Goal: Information Seeking & Learning: Learn about a topic

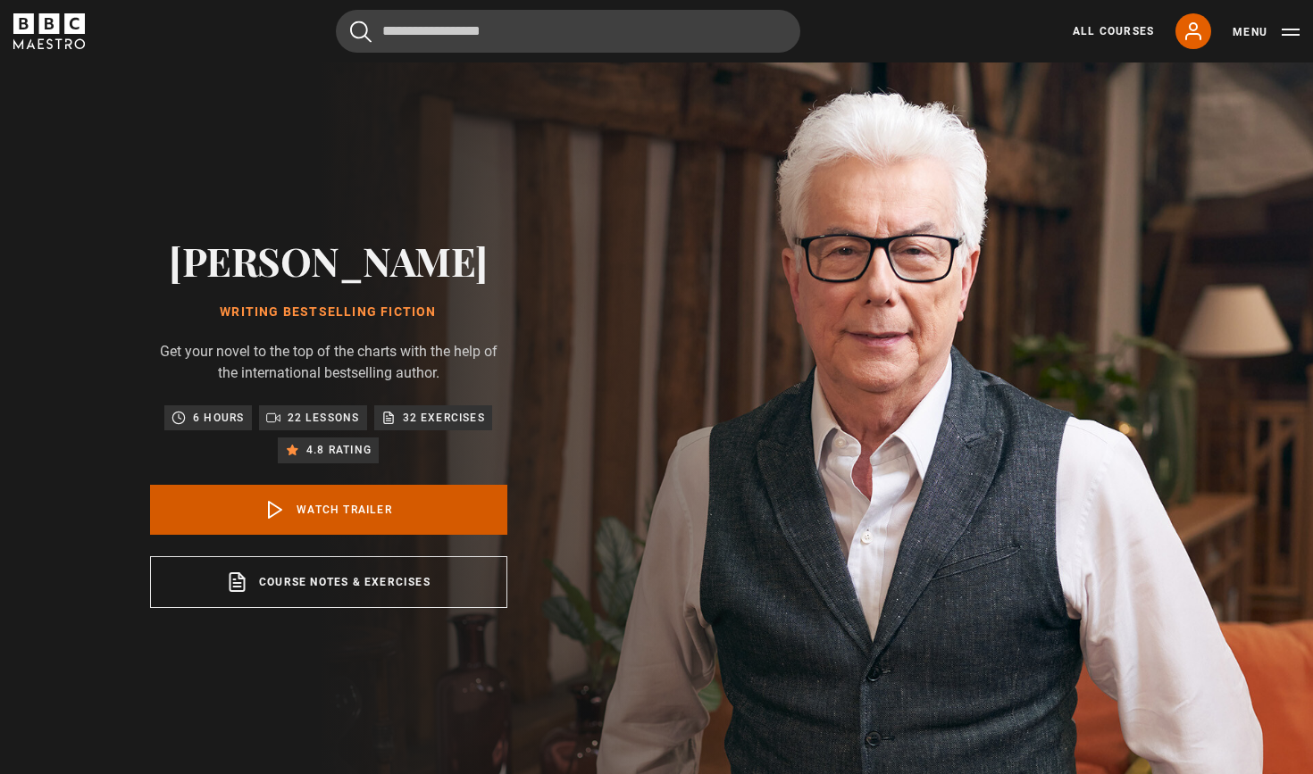
click at [456, 513] on link "Watch Trailer" at bounding box center [328, 510] width 357 height 50
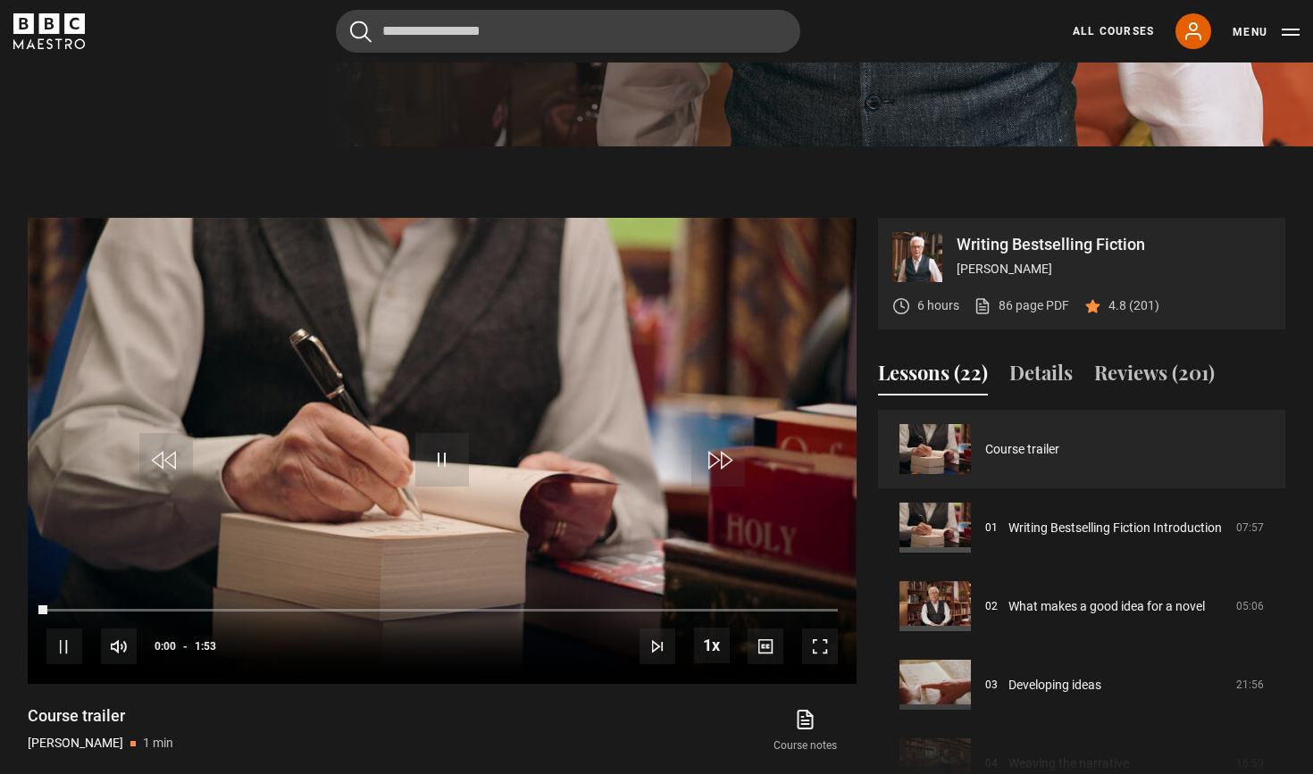
scroll to position [783, 0]
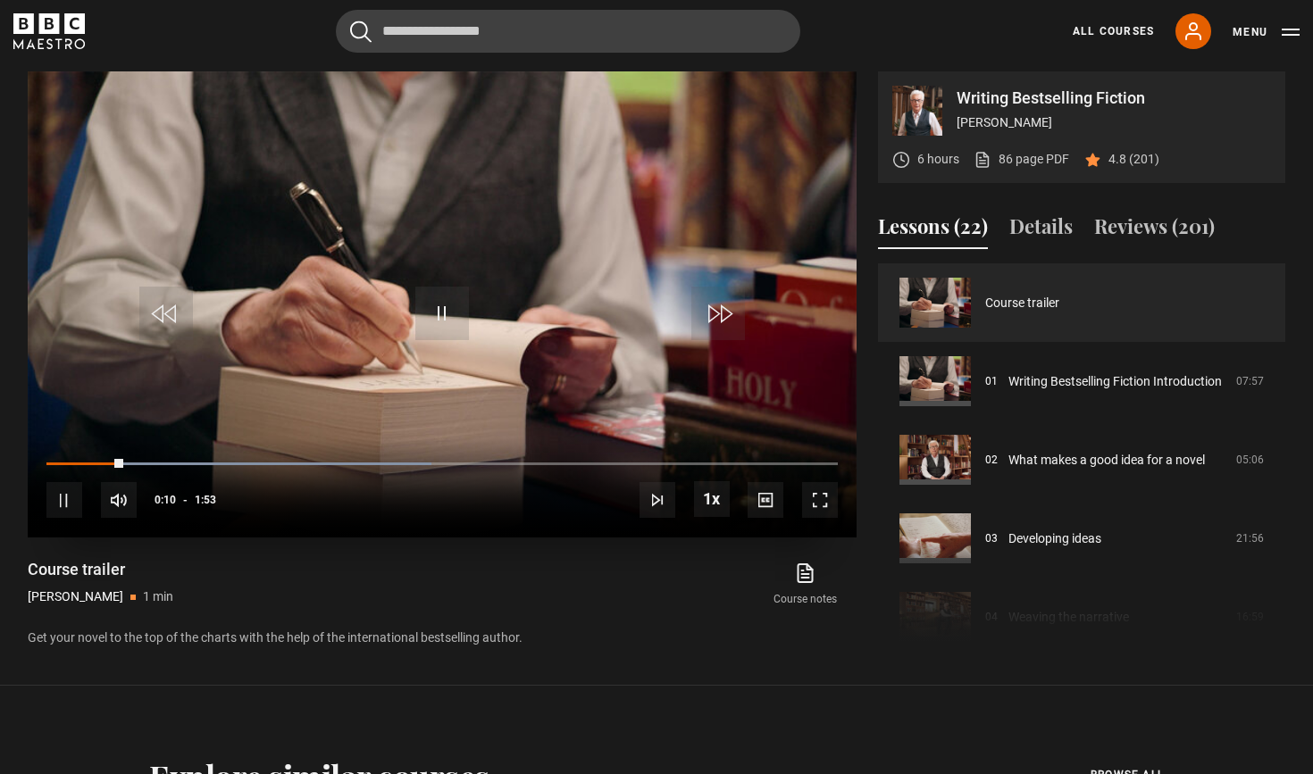
click at [823, 487] on span "Video Player" at bounding box center [820, 500] width 36 height 36
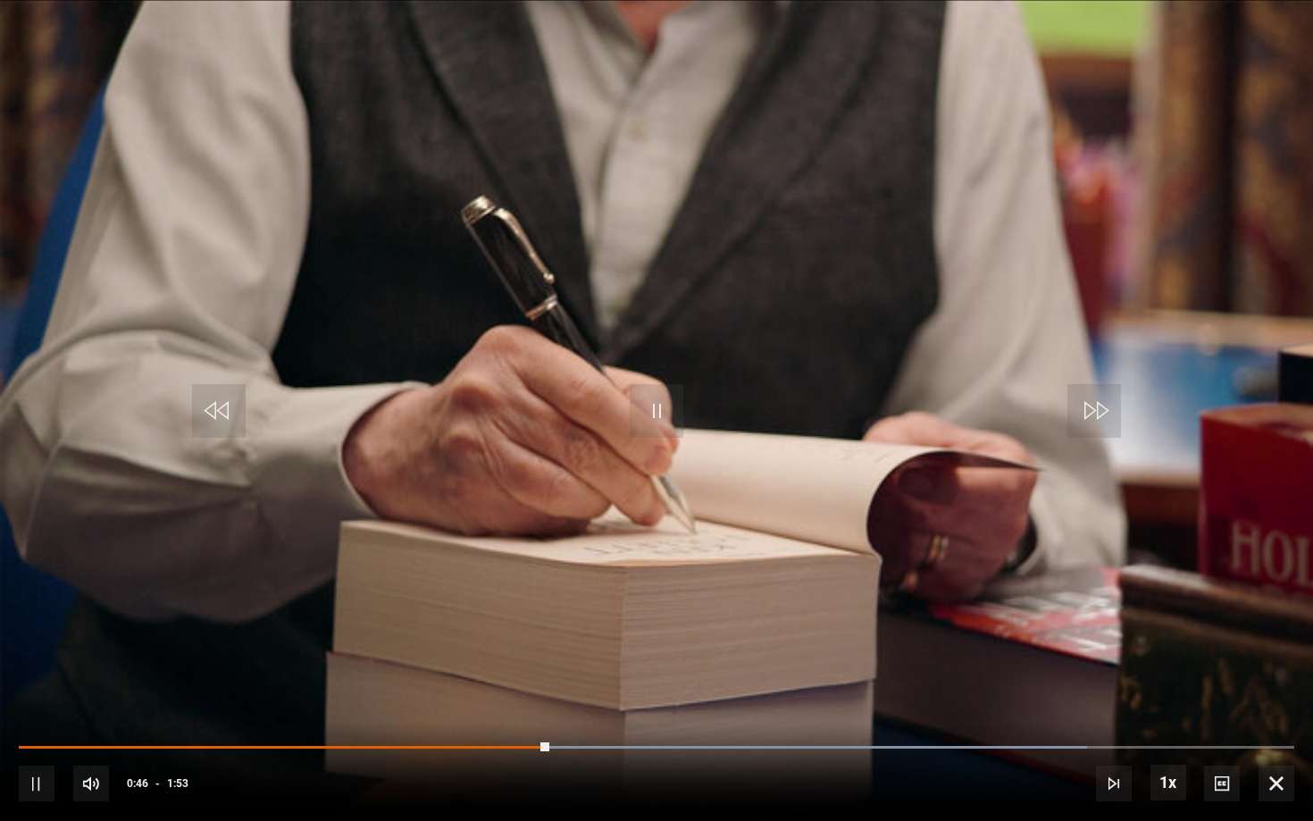
click at [1274, 773] on span "Video Player" at bounding box center [1276, 783] width 36 height 36
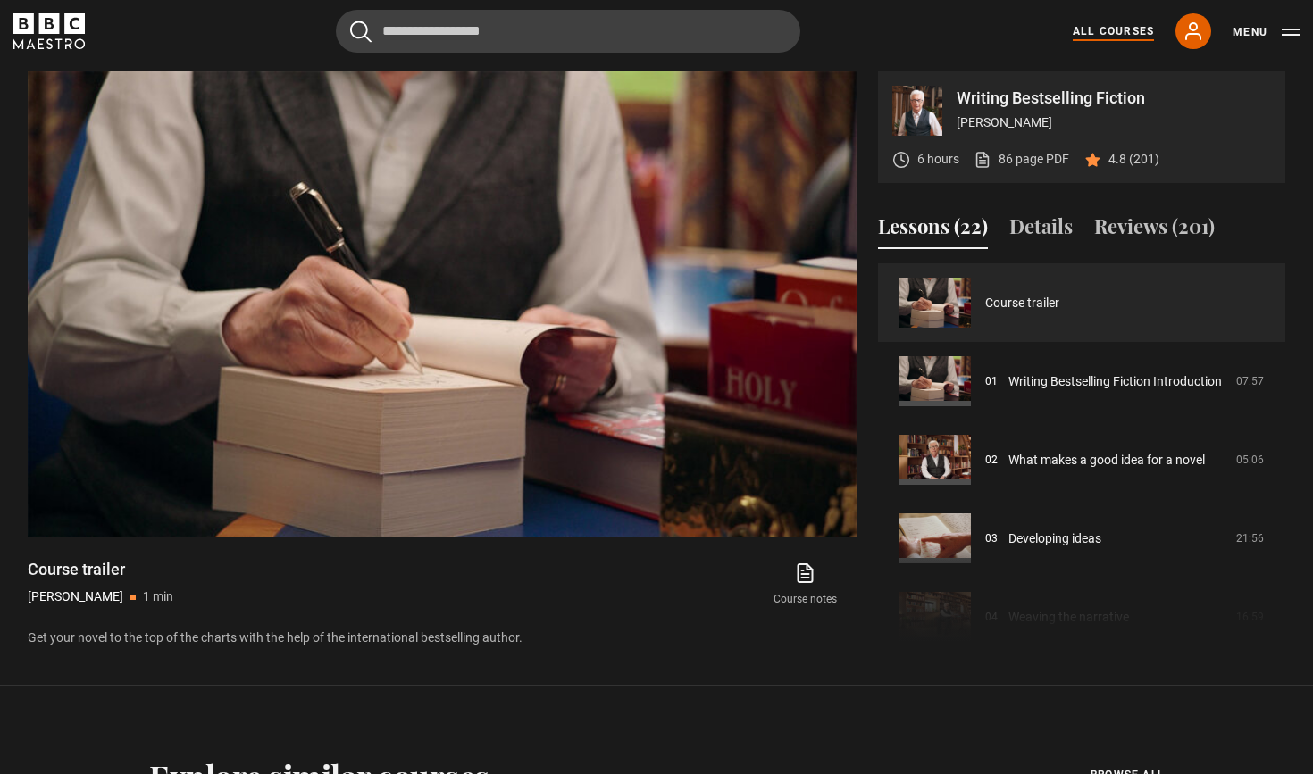
click at [1106, 33] on link "All Courses" at bounding box center [1113, 31] width 81 height 16
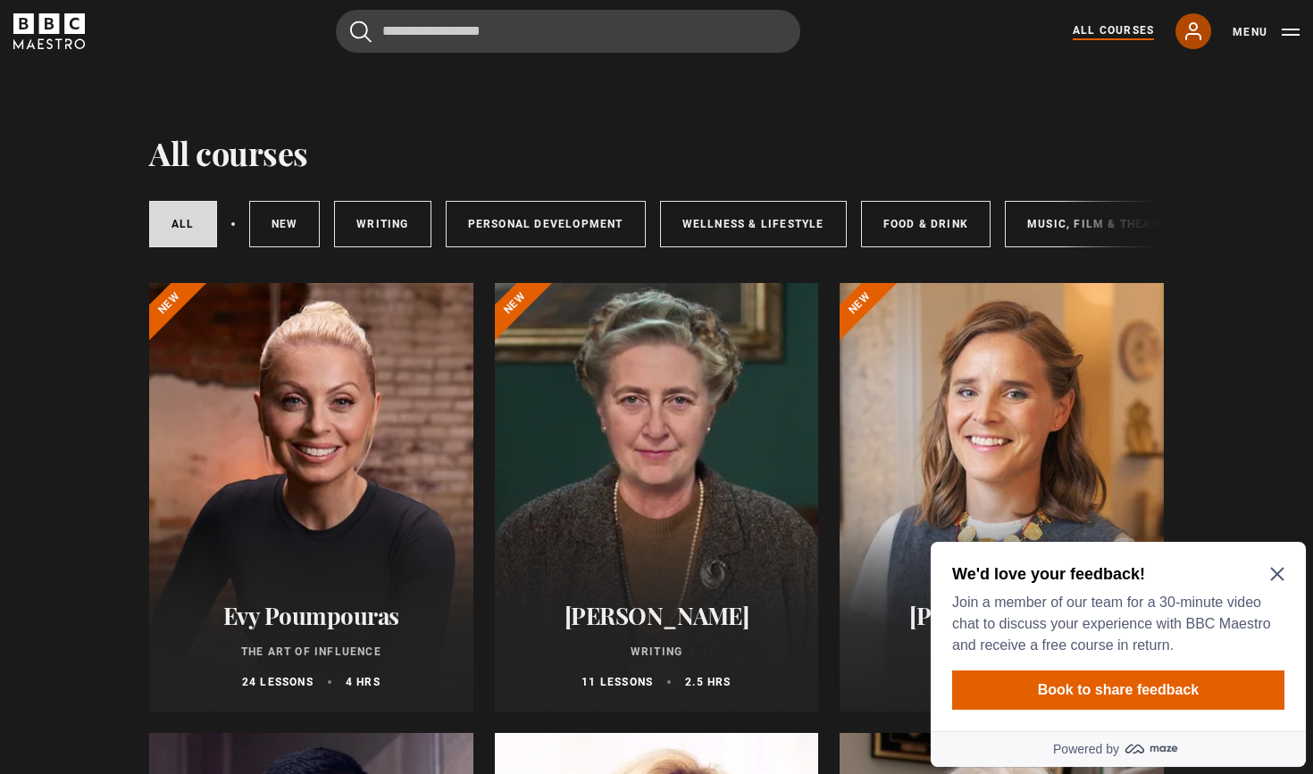
click at [1203, 36] on icon at bounding box center [1193, 31] width 21 height 21
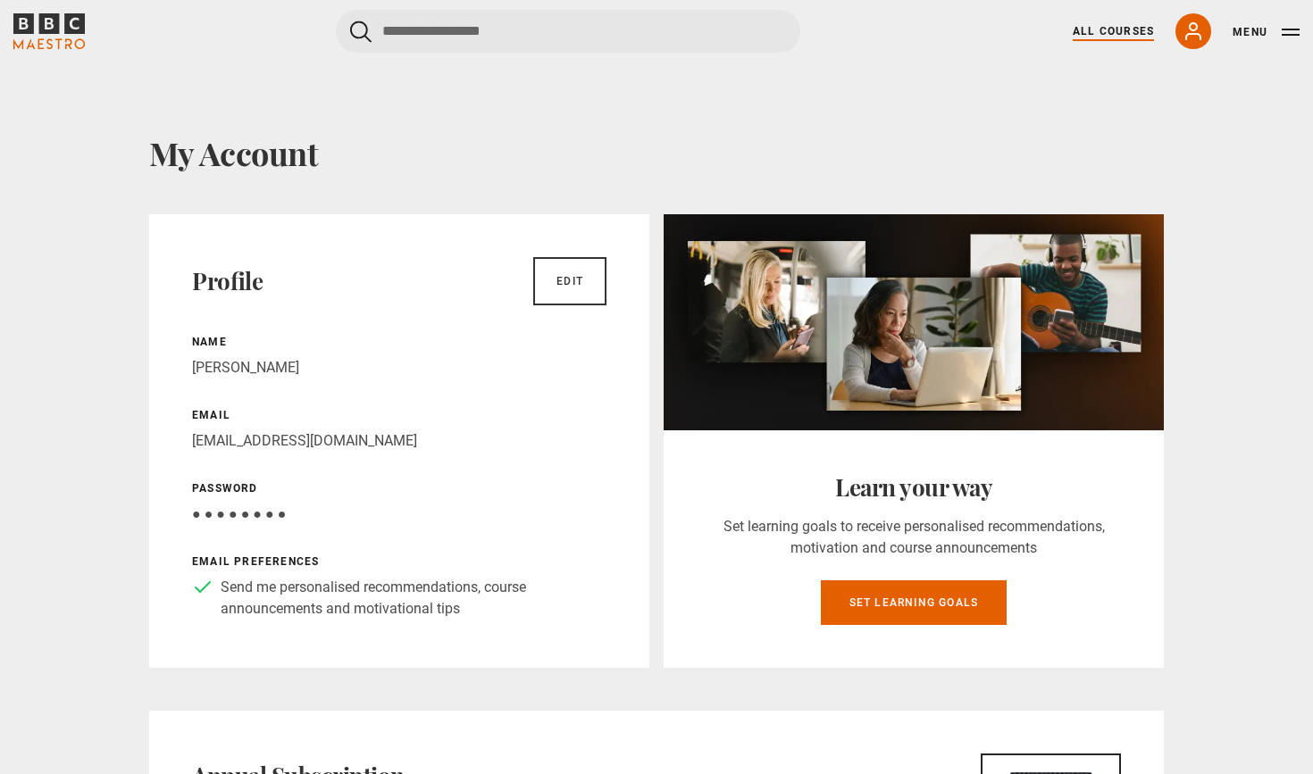
click at [1127, 29] on link "All Courses" at bounding box center [1113, 31] width 81 height 16
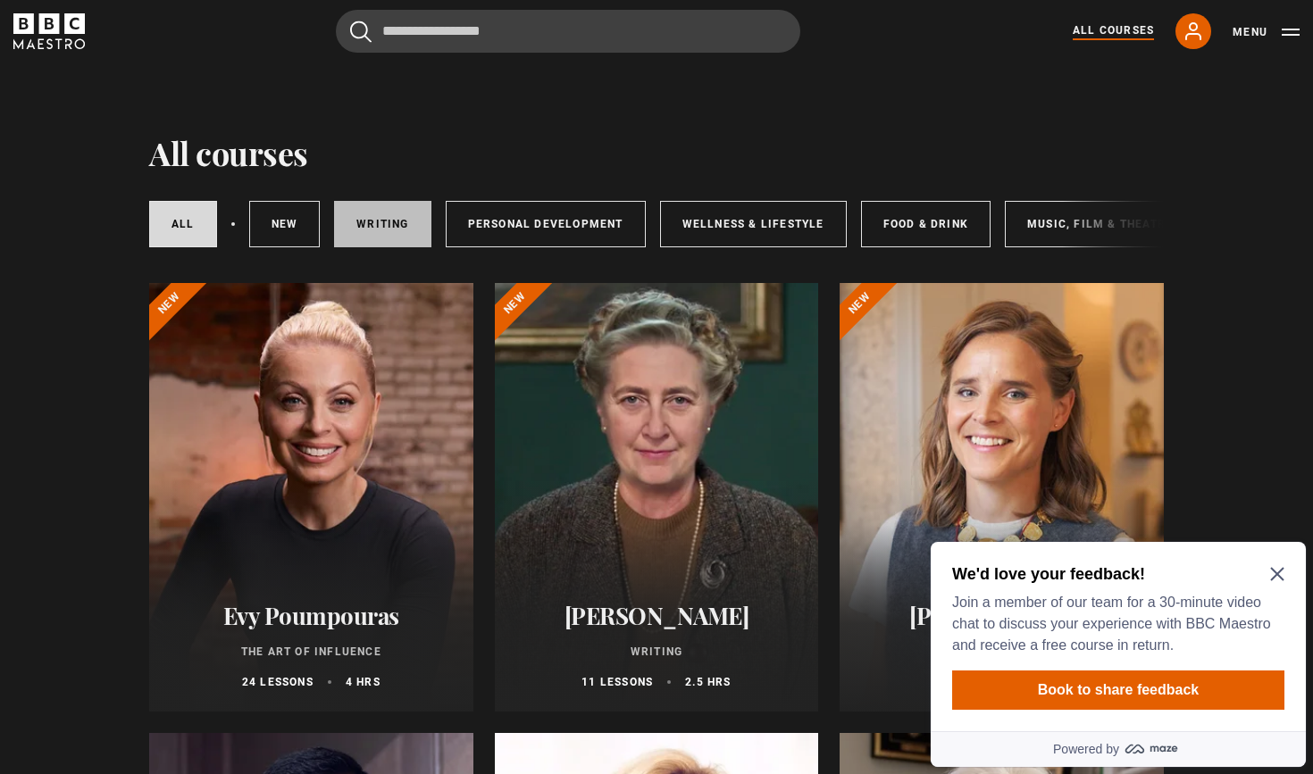
click at [372, 224] on link "Writing" at bounding box center [382, 224] width 96 height 46
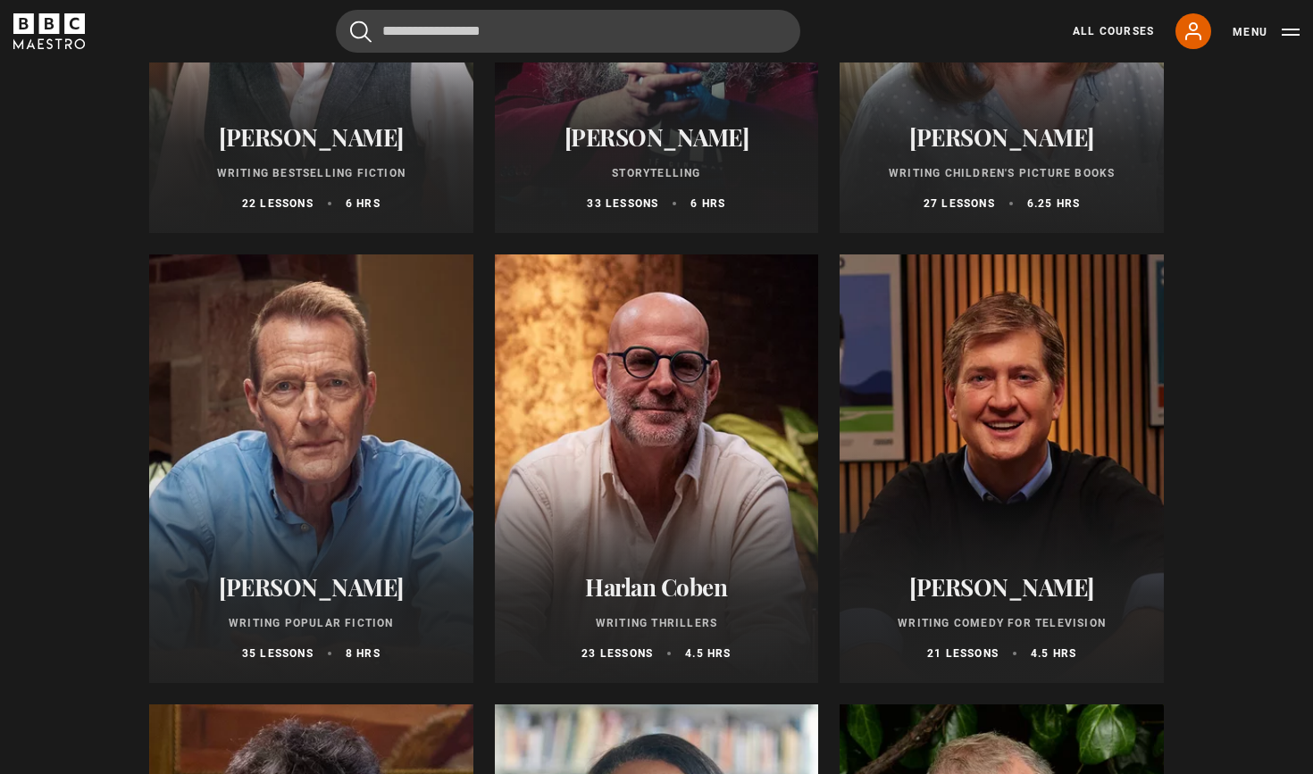
scroll to position [949, 0]
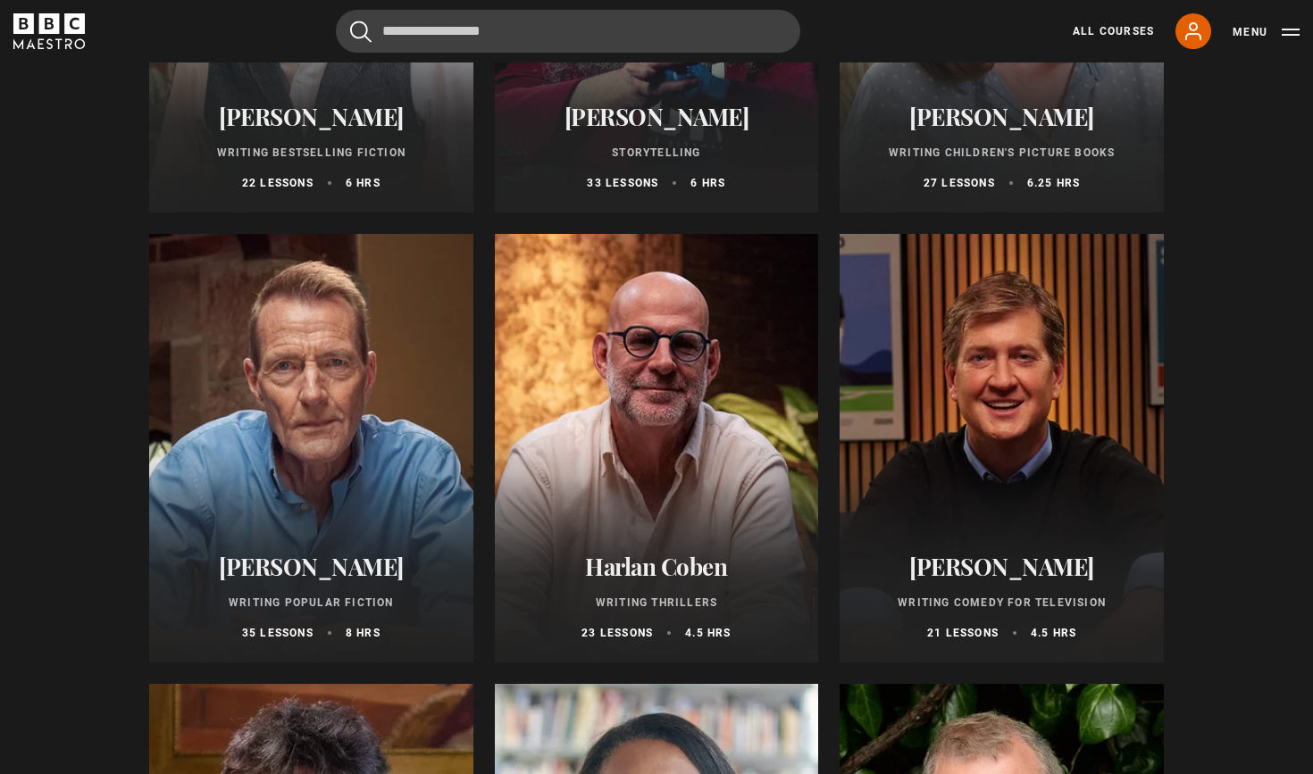
click at [398, 437] on div at bounding box center [311, 448] width 324 height 429
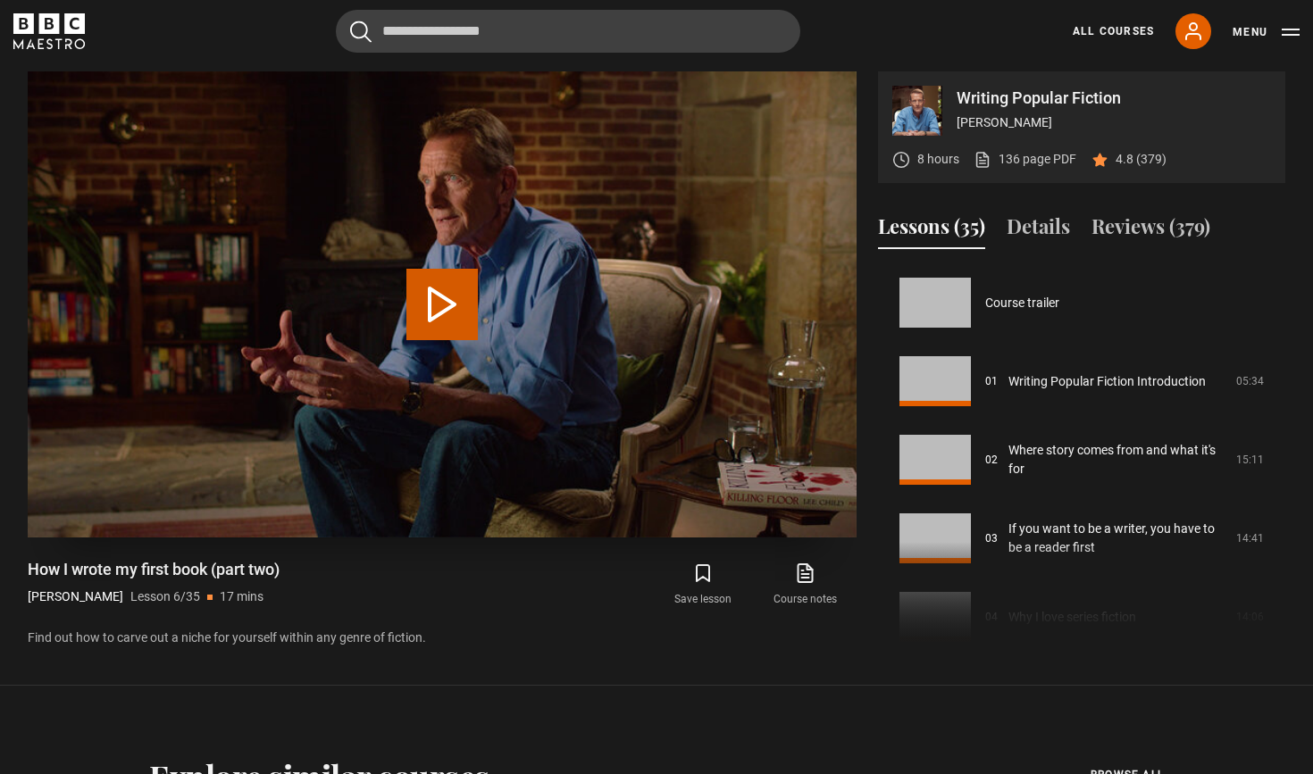
scroll to position [393, 0]
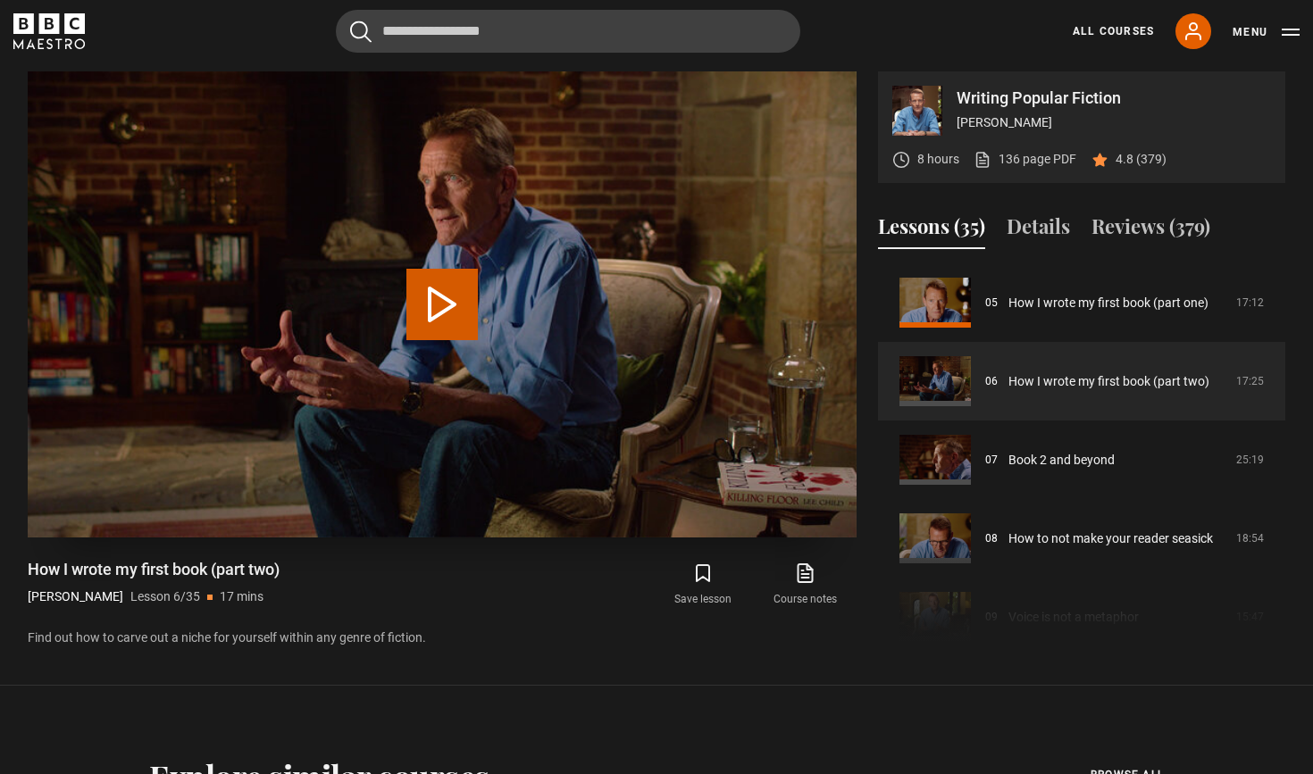
click at [423, 297] on button "Play Lesson How I wrote my first book (part two)" at bounding box center [441, 304] width 71 height 71
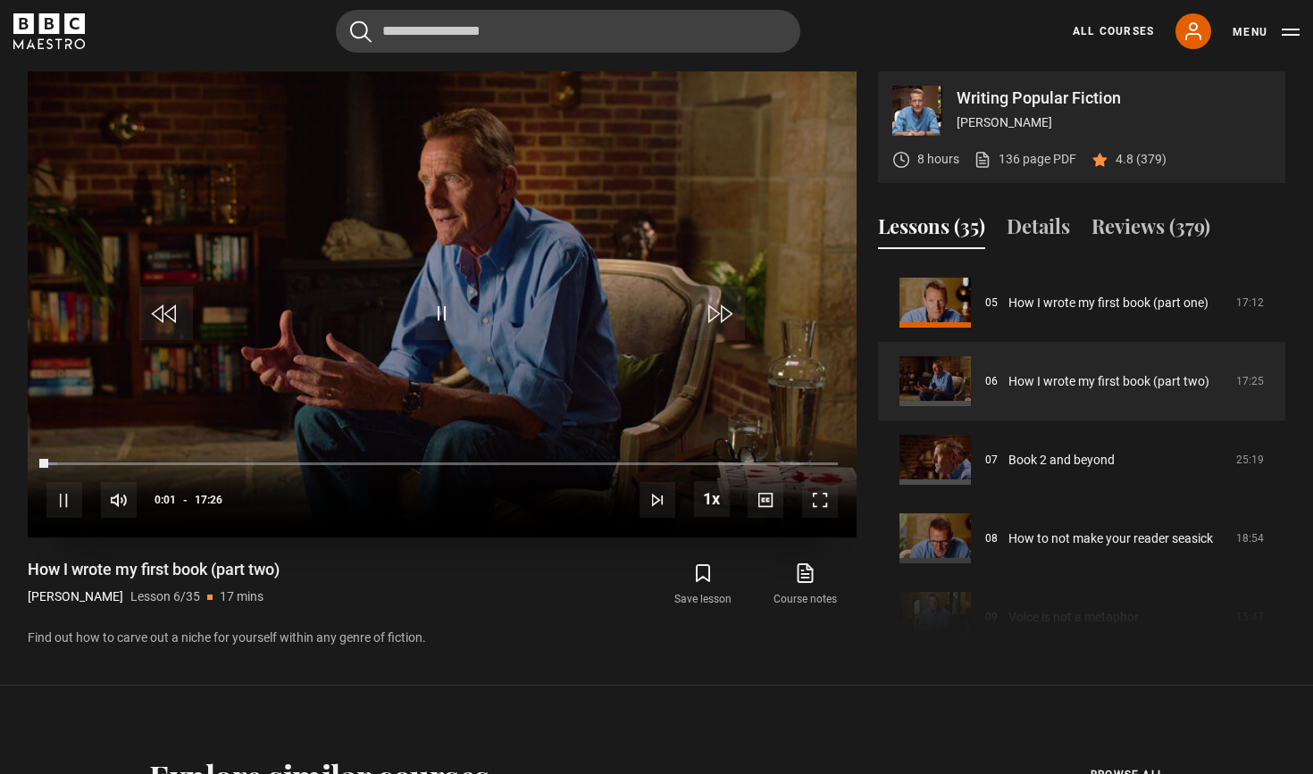
click at [822, 510] on span "Video Player" at bounding box center [820, 500] width 36 height 36
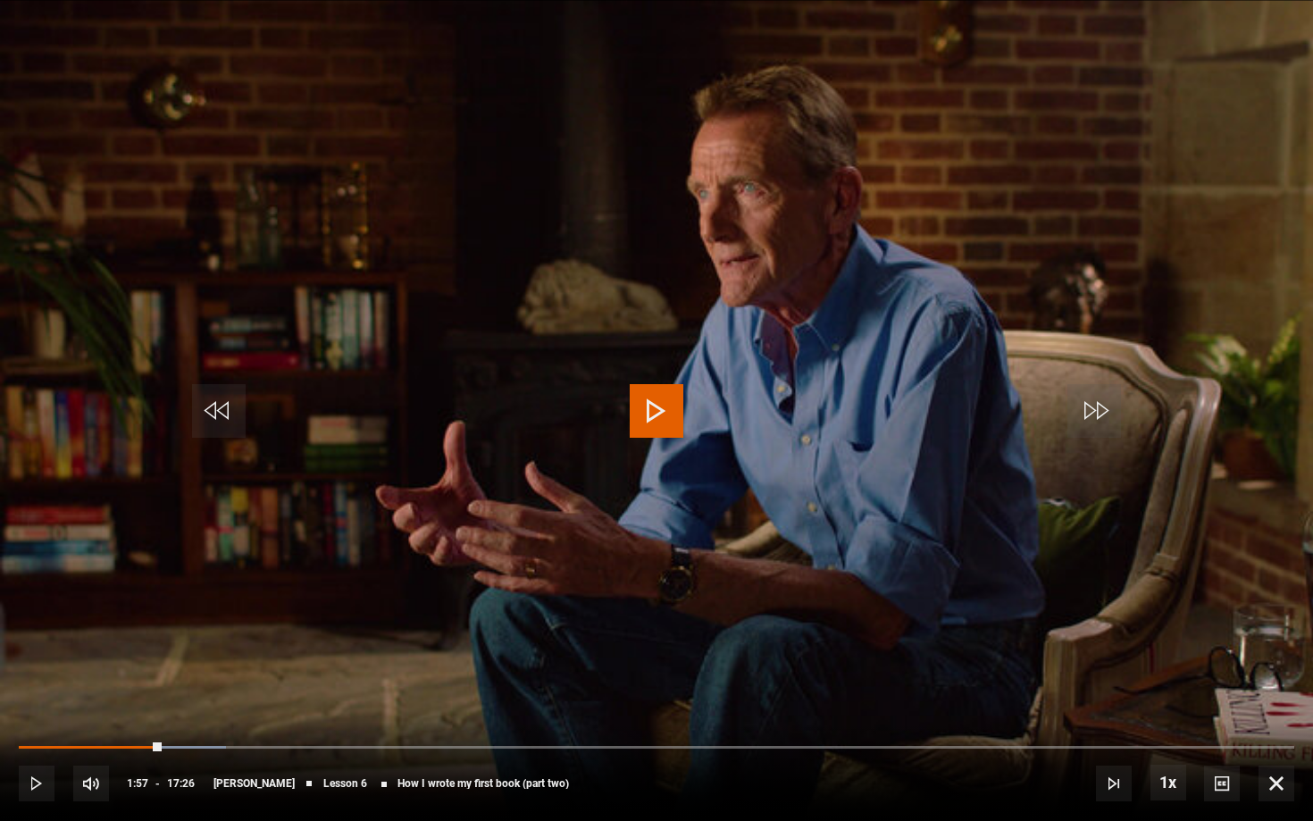
click at [648, 410] on span "Video Player" at bounding box center [657, 411] width 54 height 54
click at [673, 401] on span "Video Player" at bounding box center [657, 411] width 54 height 54
click at [1277, 773] on span "Video Player" at bounding box center [1276, 783] width 36 height 36
